Goal: Task Accomplishment & Management: Use online tool/utility

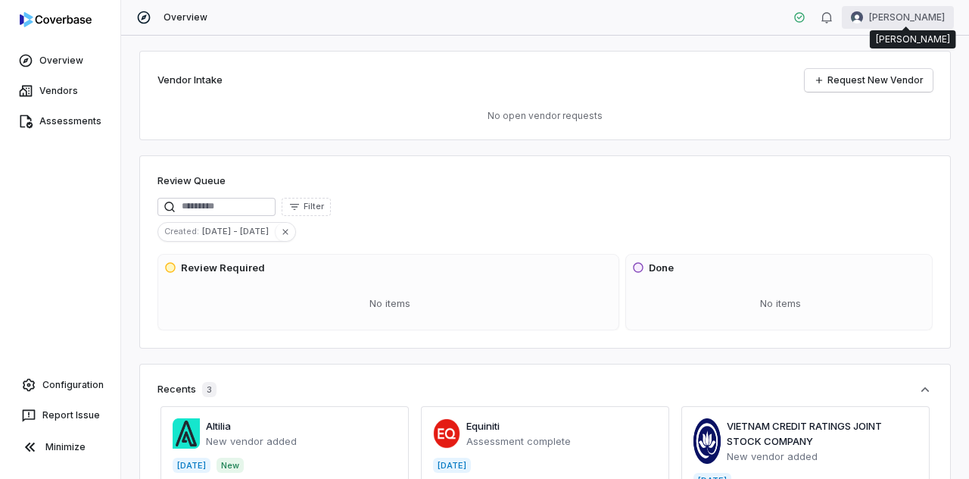
click at [888, 17] on html "Overview Vendors Assessments Configuration Report Issue Minimize Overview [PERS…" at bounding box center [484, 239] width 969 height 479
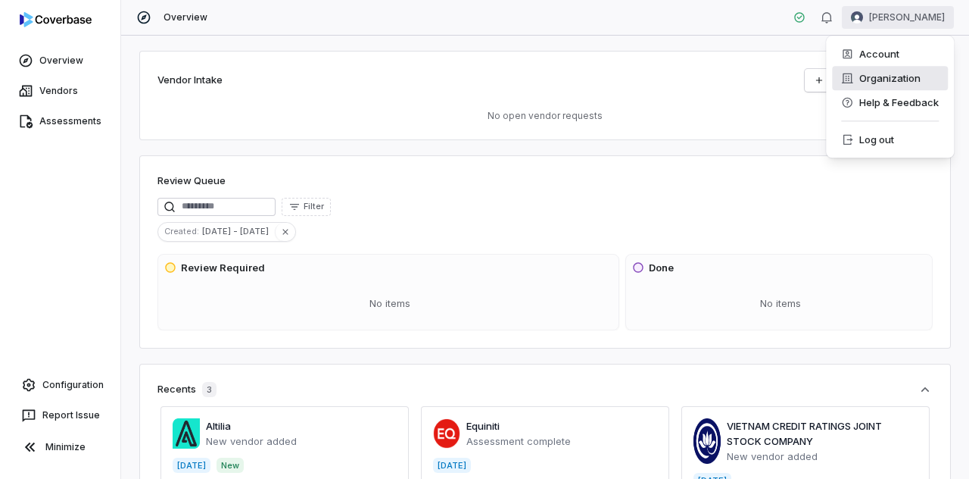
click at [872, 85] on div "Organization" at bounding box center [890, 78] width 116 height 24
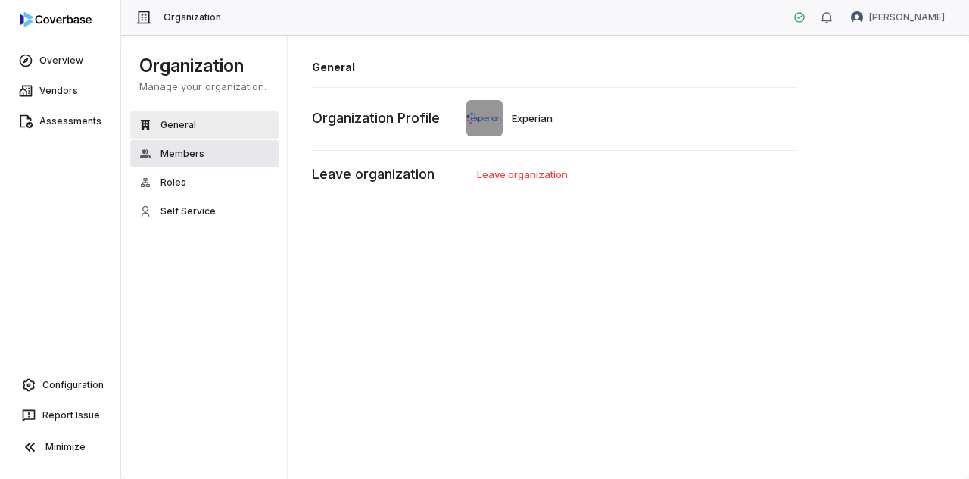
click at [181, 163] on button "Members" at bounding box center [204, 153] width 148 height 27
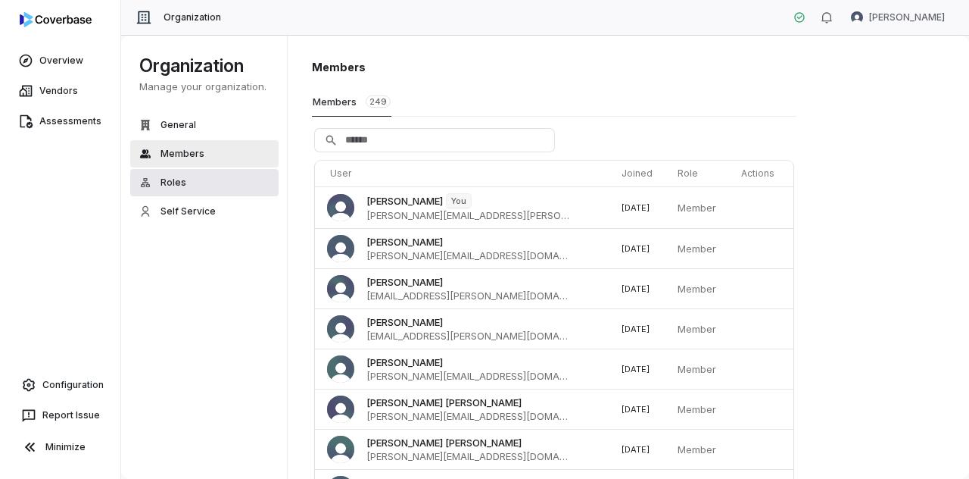
click at [194, 183] on button "Roles" at bounding box center [204, 182] width 148 height 27
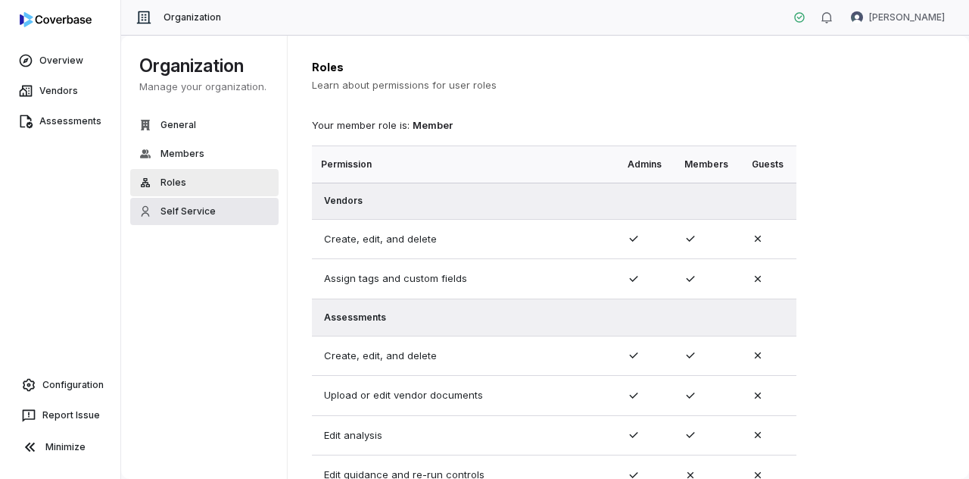
click at [230, 212] on button "Self Service" at bounding box center [204, 211] width 148 height 27
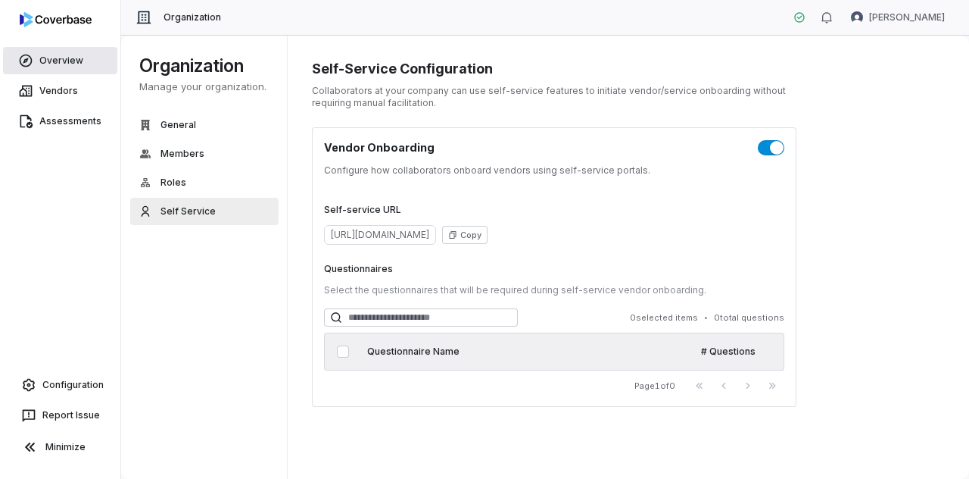
click at [68, 62] on span "Overview" at bounding box center [61, 61] width 44 height 12
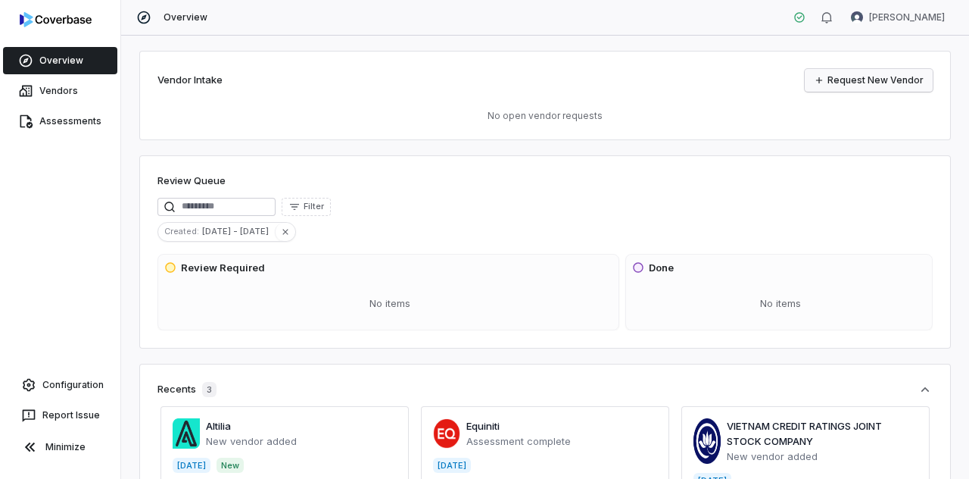
click at [866, 79] on link "Request New Vendor" at bounding box center [869, 80] width 128 height 23
click at [172, 23] on div "Overview" at bounding box center [171, 17] width 71 height 15
click at [74, 126] on span "Assessments" at bounding box center [70, 121] width 62 height 12
